Goal: Task Accomplishment & Management: Manage account settings

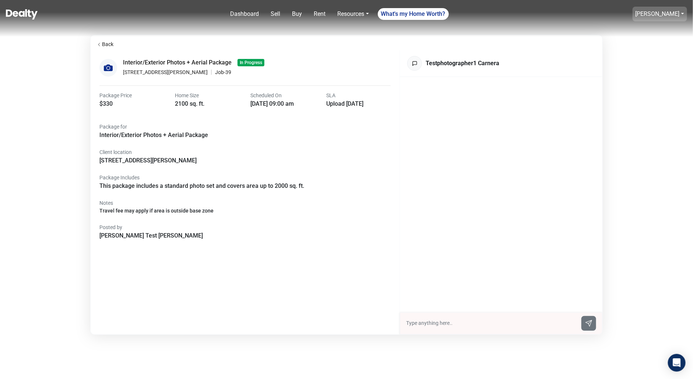
click at [653, 11] on link "[PERSON_NAME]" at bounding box center [658, 13] width 44 height 7
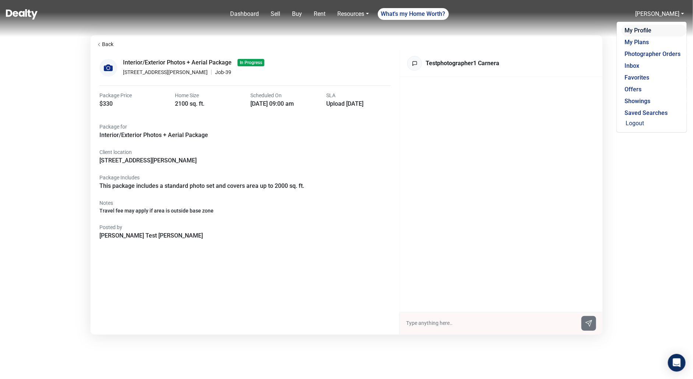
click at [642, 31] on link "My Profile" at bounding box center [654, 31] width 65 height 12
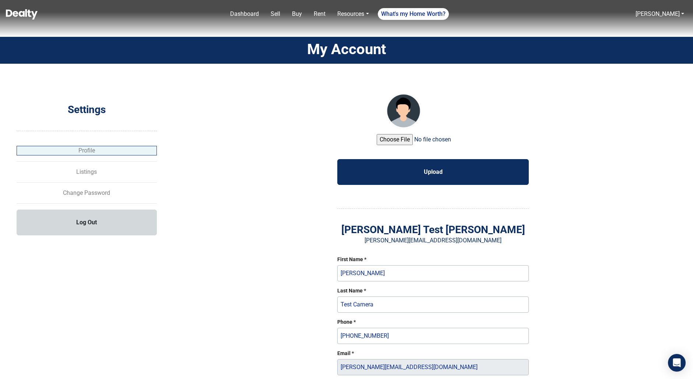
select select "homeowner"
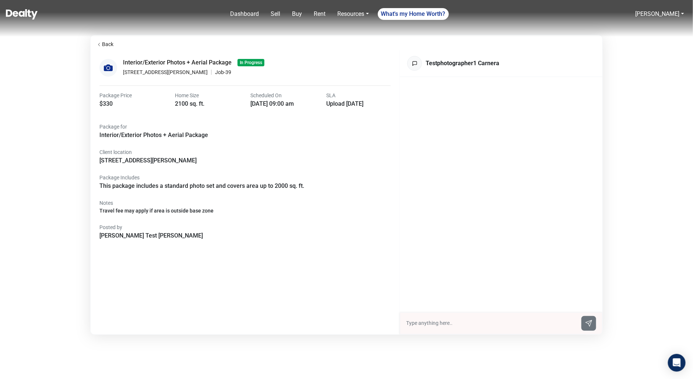
click at [419, 323] on input "text" at bounding box center [491, 323] width 171 height 8
type input "hi there seller here"
click at [663, 16] on link "[PERSON_NAME]" at bounding box center [658, 13] width 44 height 7
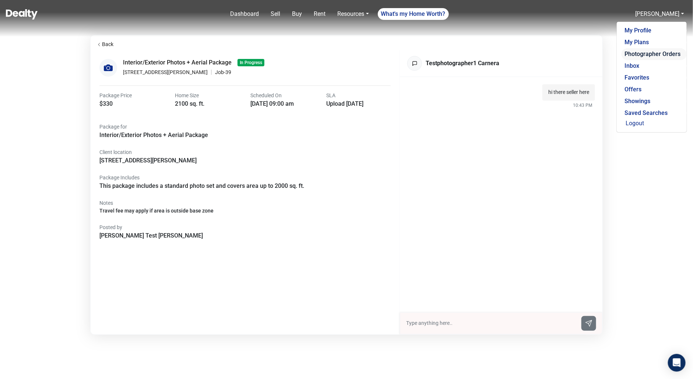
click at [649, 51] on link "Photographer Orders" at bounding box center [654, 54] width 65 height 12
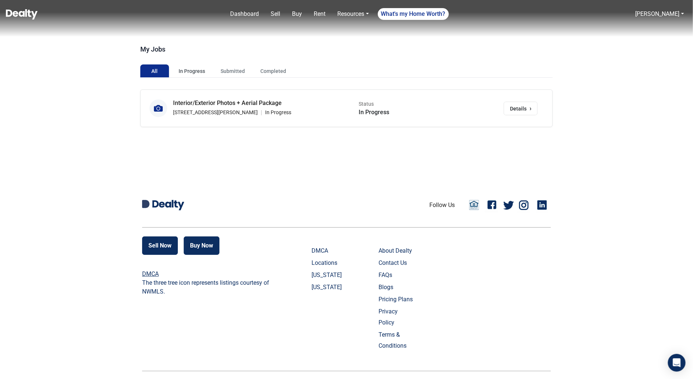
click at [193, 74] on button "In Progress" at bounding box center [192, 70] width 38 height 13
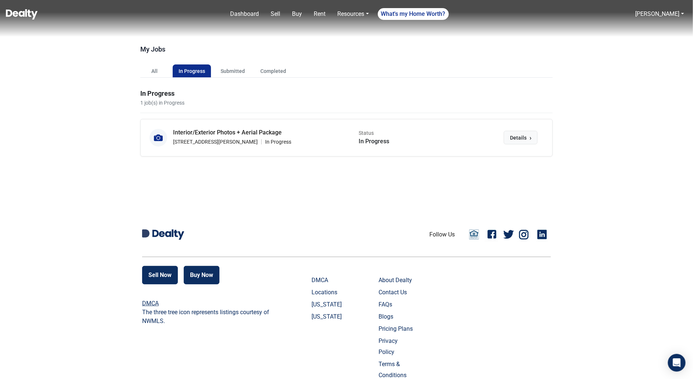
click at [521, 140] on span "Details" at bounding box center [518, 138] width 17 height 8
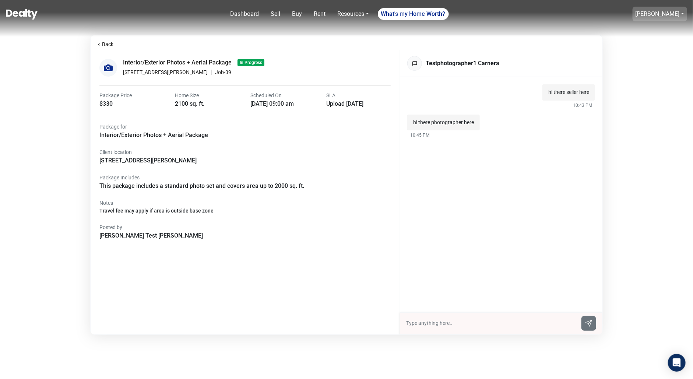
click at [674, 11] on link "[PERSON_NAME]" at bounding box center [658, 13] width 44 height 7
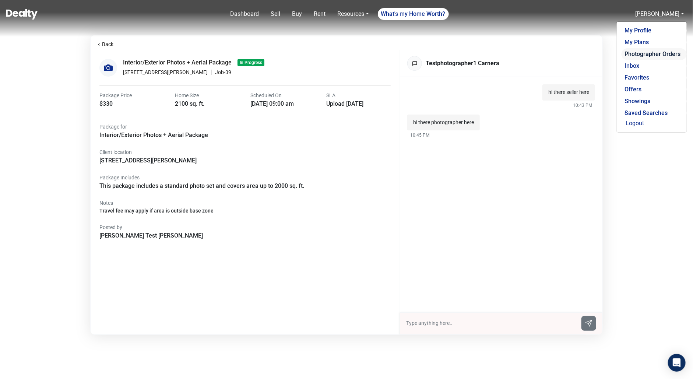
click at [657, 49] on link "Photographer Orders" at bounding box center [654, 54] width 65 height 12
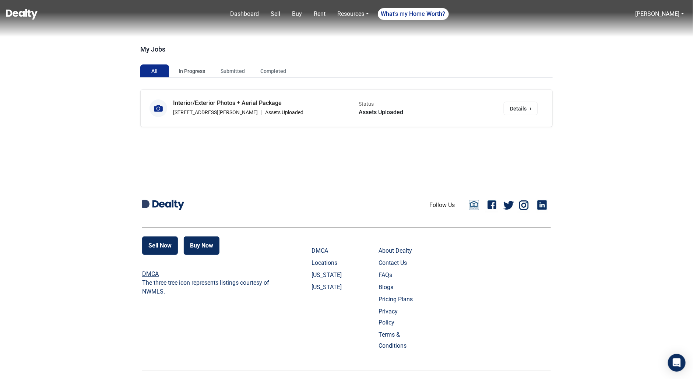
click at [190, 75] on button "In Progress" at bounding box center [192, 70] width 38 height 13
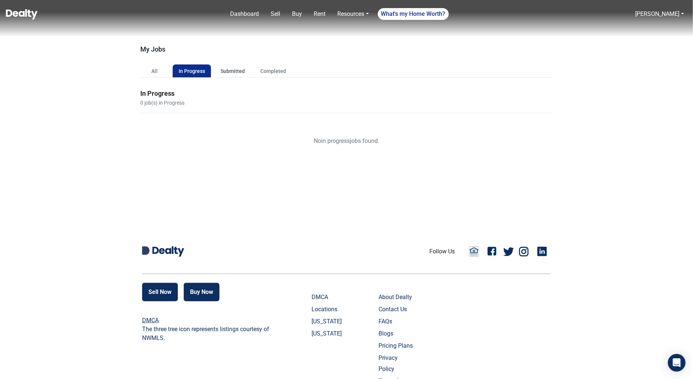
click at [223, 76] on button "Submitted" at bounding box center [233, 70] width 36 height 13
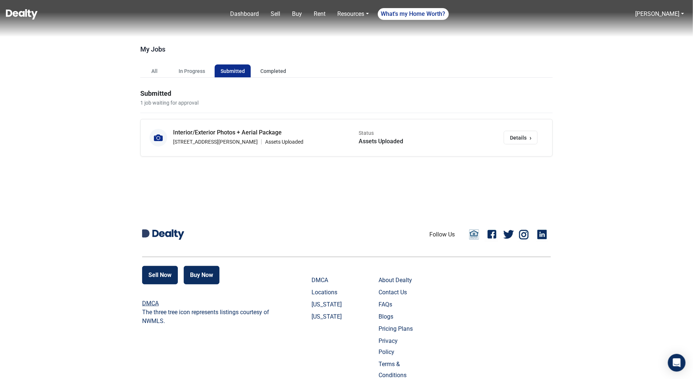
click at [276, 70] on button "Completed" at bounding box center [273, 70] width 38 height 13
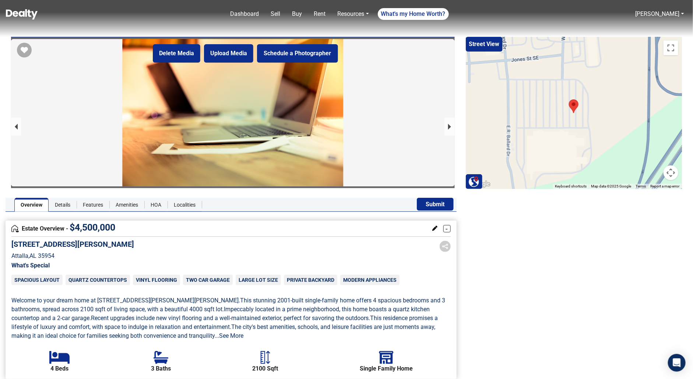
click at [302, 140] on div at bounding box center [233, 187] width 444 height 296
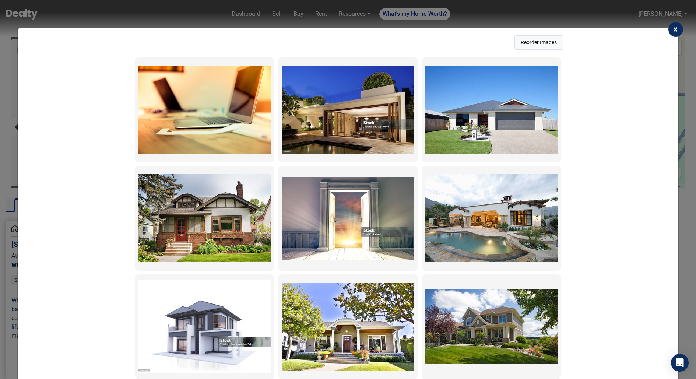
click at [538, 37] on button "Reorder Images" at bounding box center [538, 42] width 49 height 14
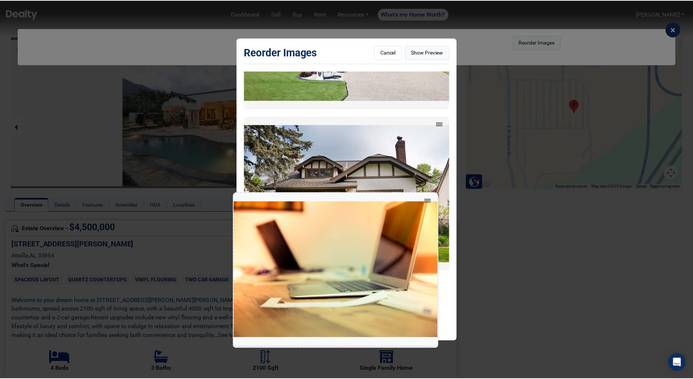
scroll to position [295, 0]
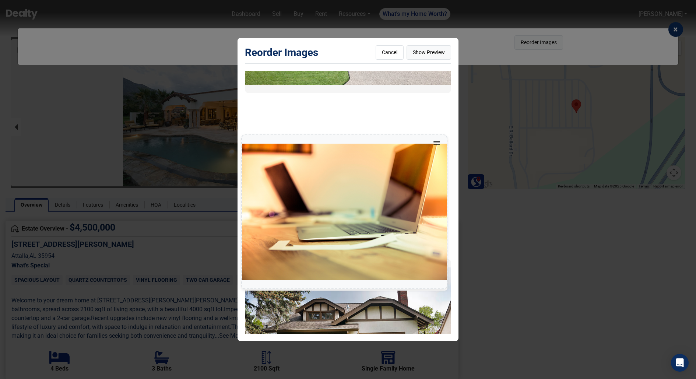
drag, startPoint x: 442, startPoint y: 78, endPoint x: 439, endPoint y: 130, distance: 52.4
click at [439, 130] on div at bounding box center [348, 202] width 206 height 263
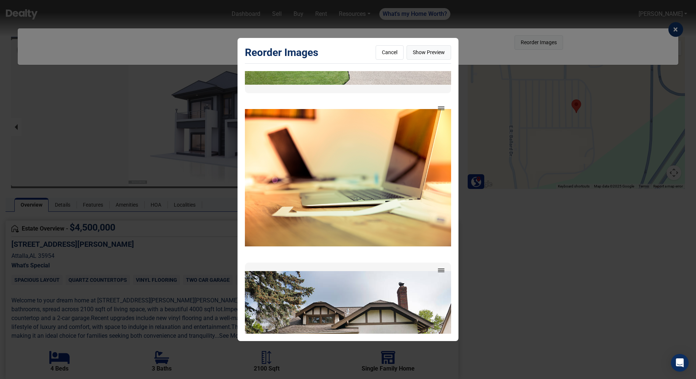
click at [432, 51] on button "Show Preview" at bounding box center [429, 52] width 45 height 14
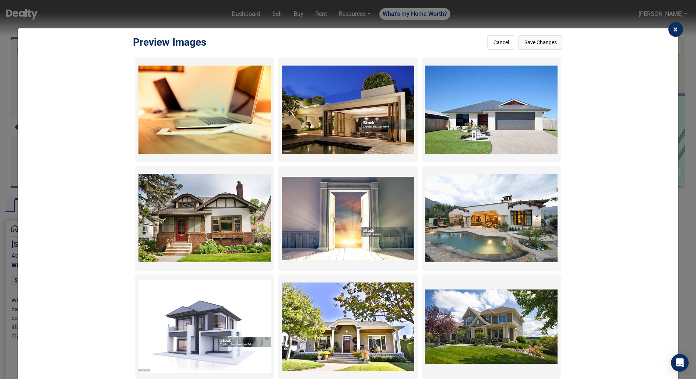
click at [547, 45] on button "Save Changes" at bounding box center [540, 42] width 45 height 14
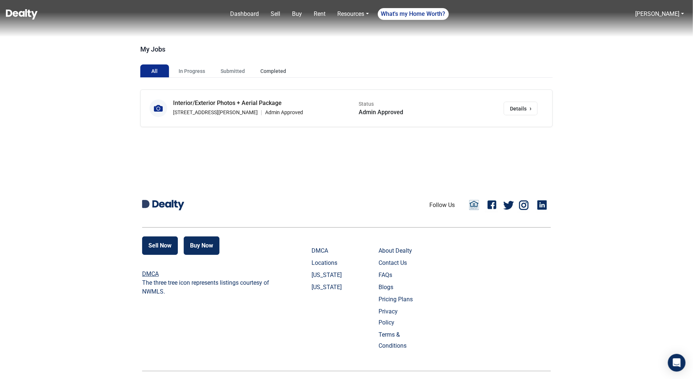
click at [275, 72] on button "Completed" at bounding box center [273, 70] width 38 height 13
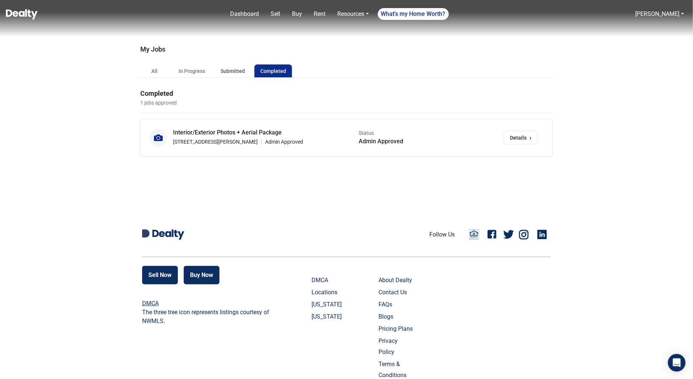
click at [228, 66] on button "Submitted" at bounding box center [233, 70] width 36 height 13
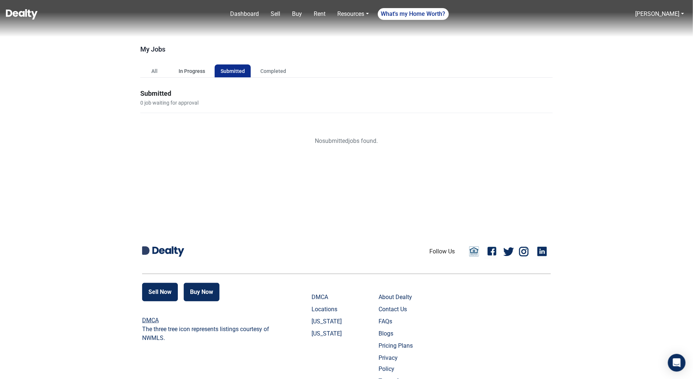
click at [194, 65] on button "In Progress" at bounding box center [192, 70] width 38 height 13
click at [157, 66] on button "All" at bounding box center [154, 70] width 29 height 13
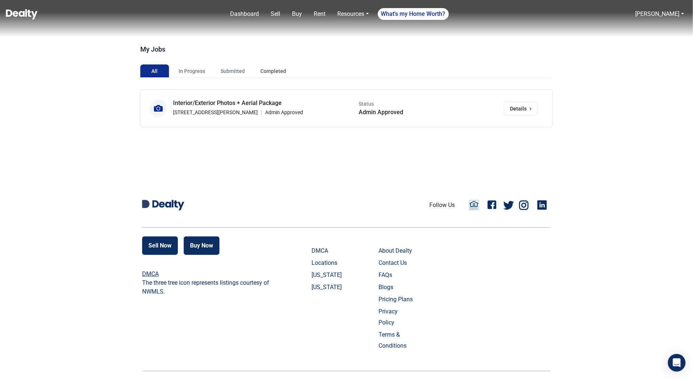
click at [263, 67] on button "Completed" at bounding box center [273, 70] width 38 height 13
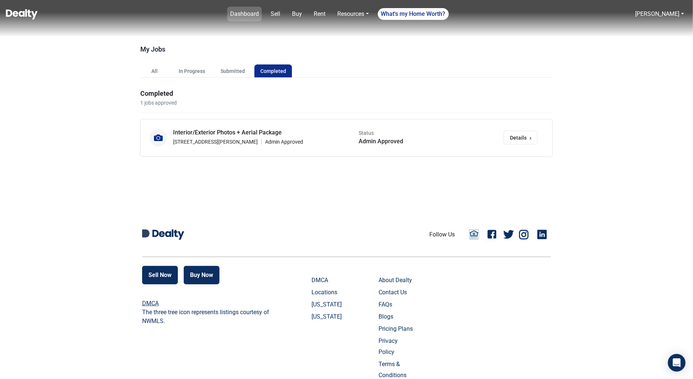
click at [245, 18] on link "Dashboard" at bounding box center [244, 14] width 35 height 15
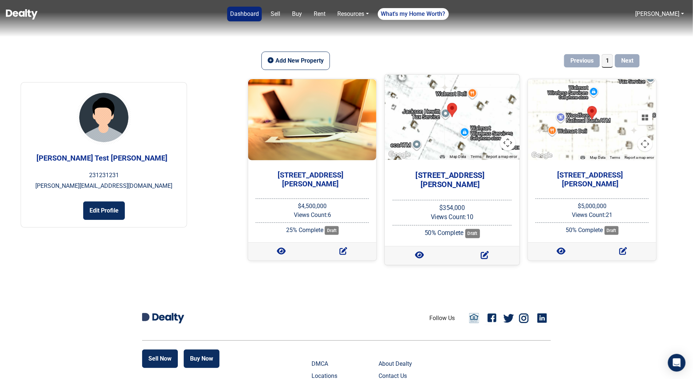
click at [445, 171] on h5 "2001 Glenn Blvd SW" at bounding box center [450, 180] width 123 height 18
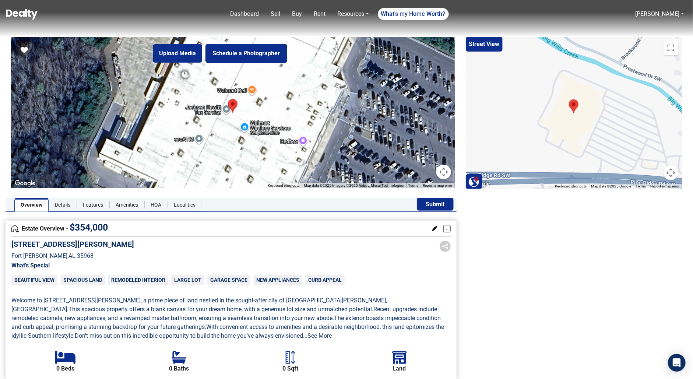
click at [240, 55] on button "Schedule a Photographer" at bounding box center [246, 53] width 81 height 18
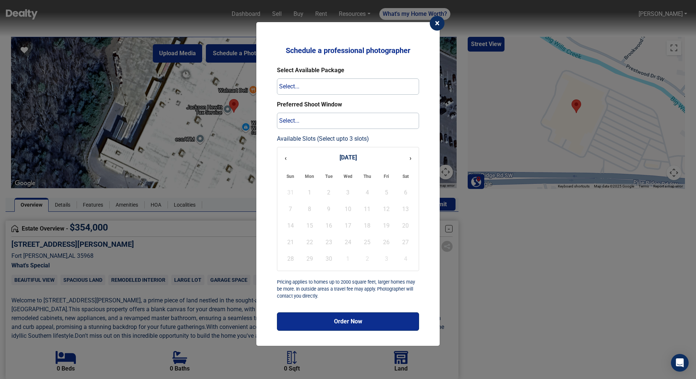
click at [437, 25] on span "×" at bounding box center [437, 23] width 5 height 10
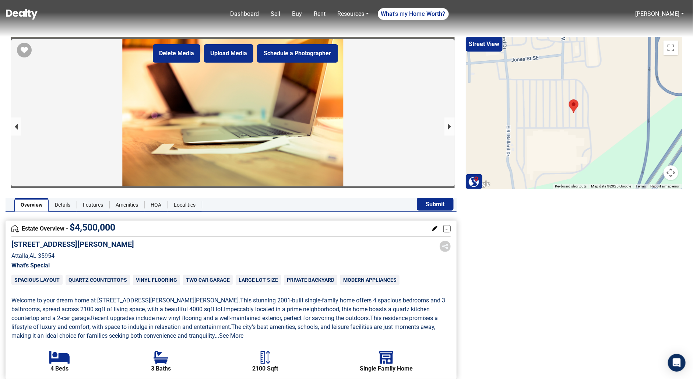
click at [323, 144] on div at bounding box center [233, 112] width 444 height 147
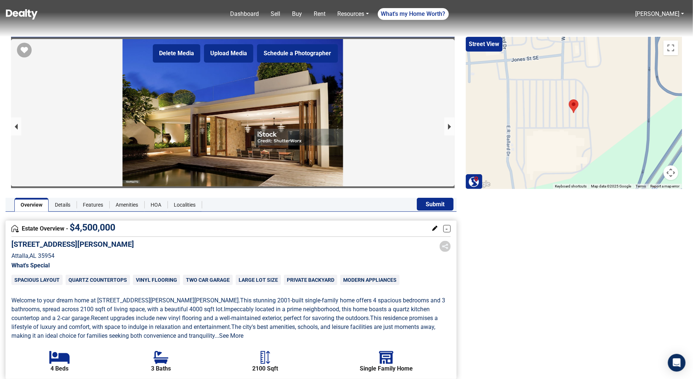
click at [331, 152] on div at bounding box center [233, 187] width 444 height 296
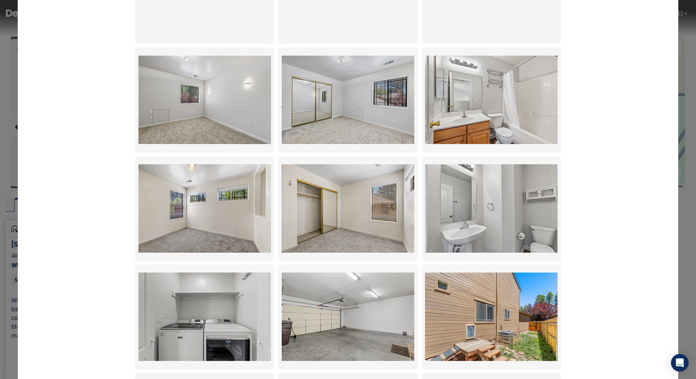
scroll to position [4793, 0]
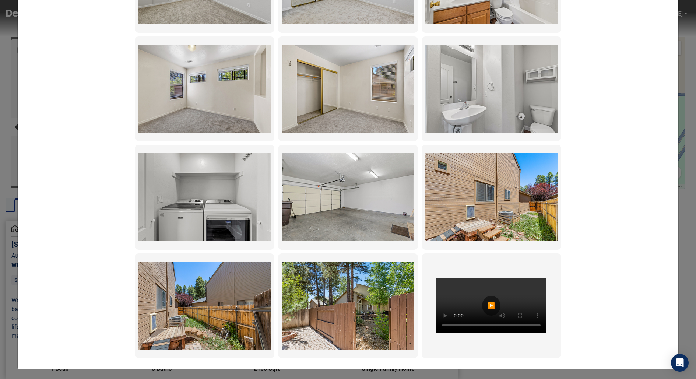
click at [492, 304] on div "▶️" at bounding box center [491, 306] width 18 height 20
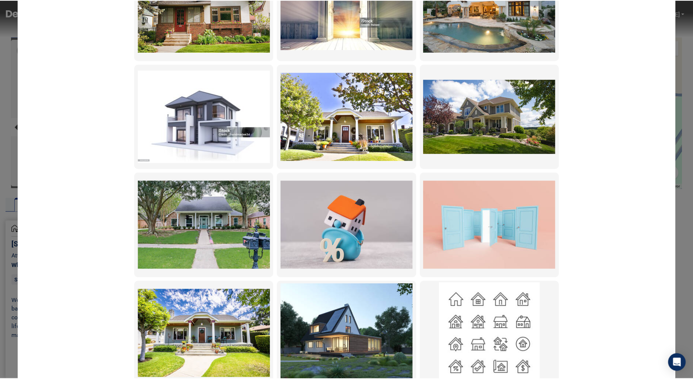
scroll to position [0, 0]
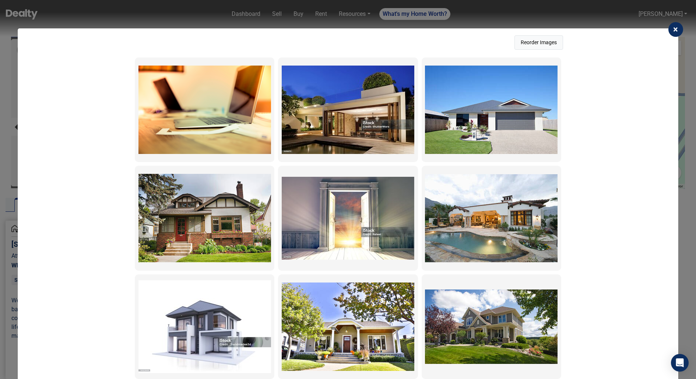
click at [674, 29] on span "×" at bounding box center [675, 29] width 5 height 10
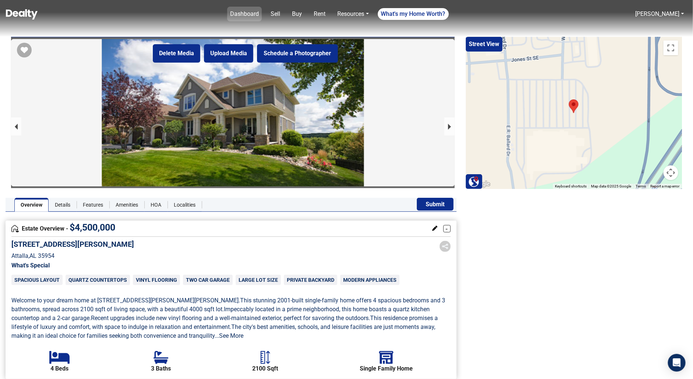
click at [247, 16] on link "Dashboard" at bounding box center [244, 14] width 35 height 15
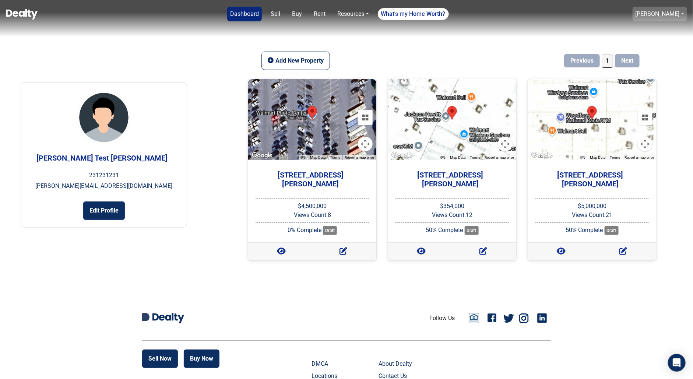
click at [658, 11] on link "[PERSON_NAME]" at bounding box center [658, 13] width 44 height 7
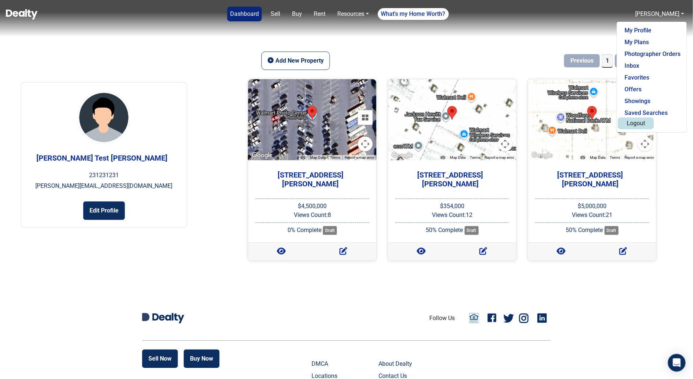
click at [643, 127] on button "Logout" at bounding box center [636, 123] width 36 height 12
